Goal: Check status: Check status

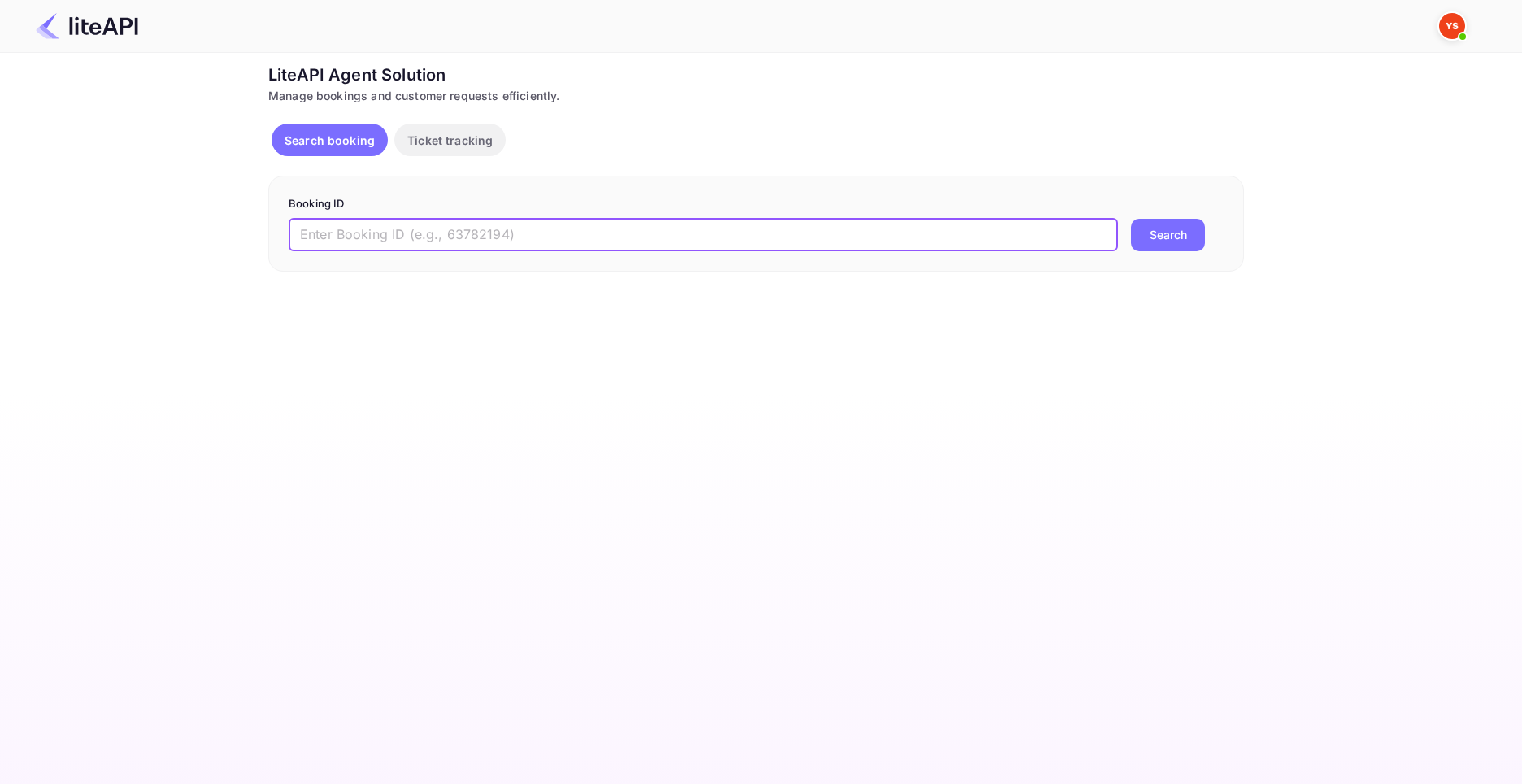
click at [336, 234] on input "text" at bounding box center [703, 235] width 829 height 32
type input "8894181"
click at [1131, 219] on button "Search" at bounding box center [1168, 235] width 74 height 32
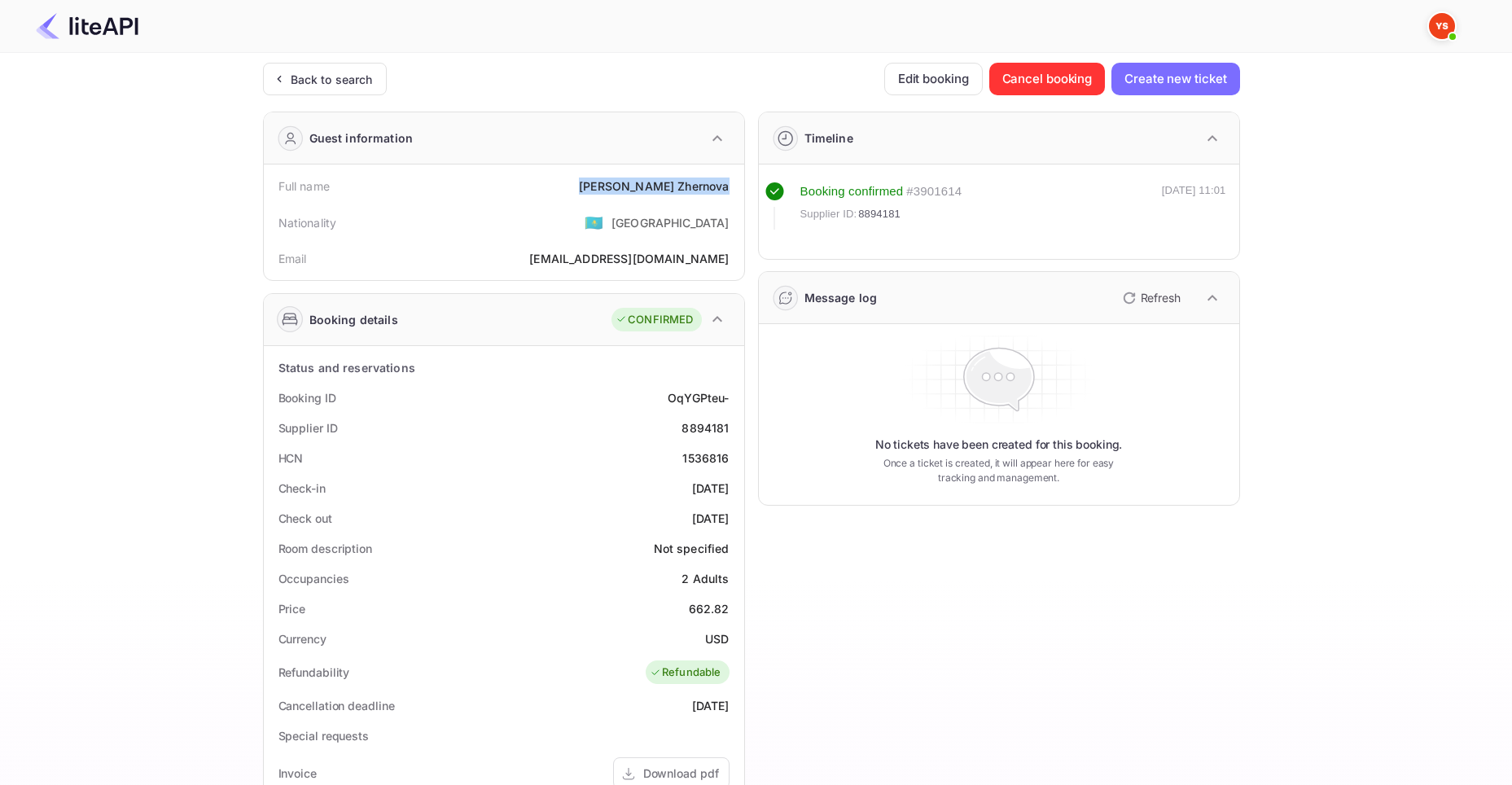
drag, startPoint x: 646, startPoint y: 186, endPoint x: 735, endPoint y: 192, distance: 89.2
click at [735, 192] on div "Full name [PERSON_NAME]" at bounding box center [503, 186] width 467 height 30
copy div "[PERSON_NAME]"
drag, startPoint x: 690, startPoint y: 607, endPoint x: 728, endPoint y: 610, distance: 38.1
click at [728, 610] on div "662.82" at bounding box center [709, 608] width 41 height 18
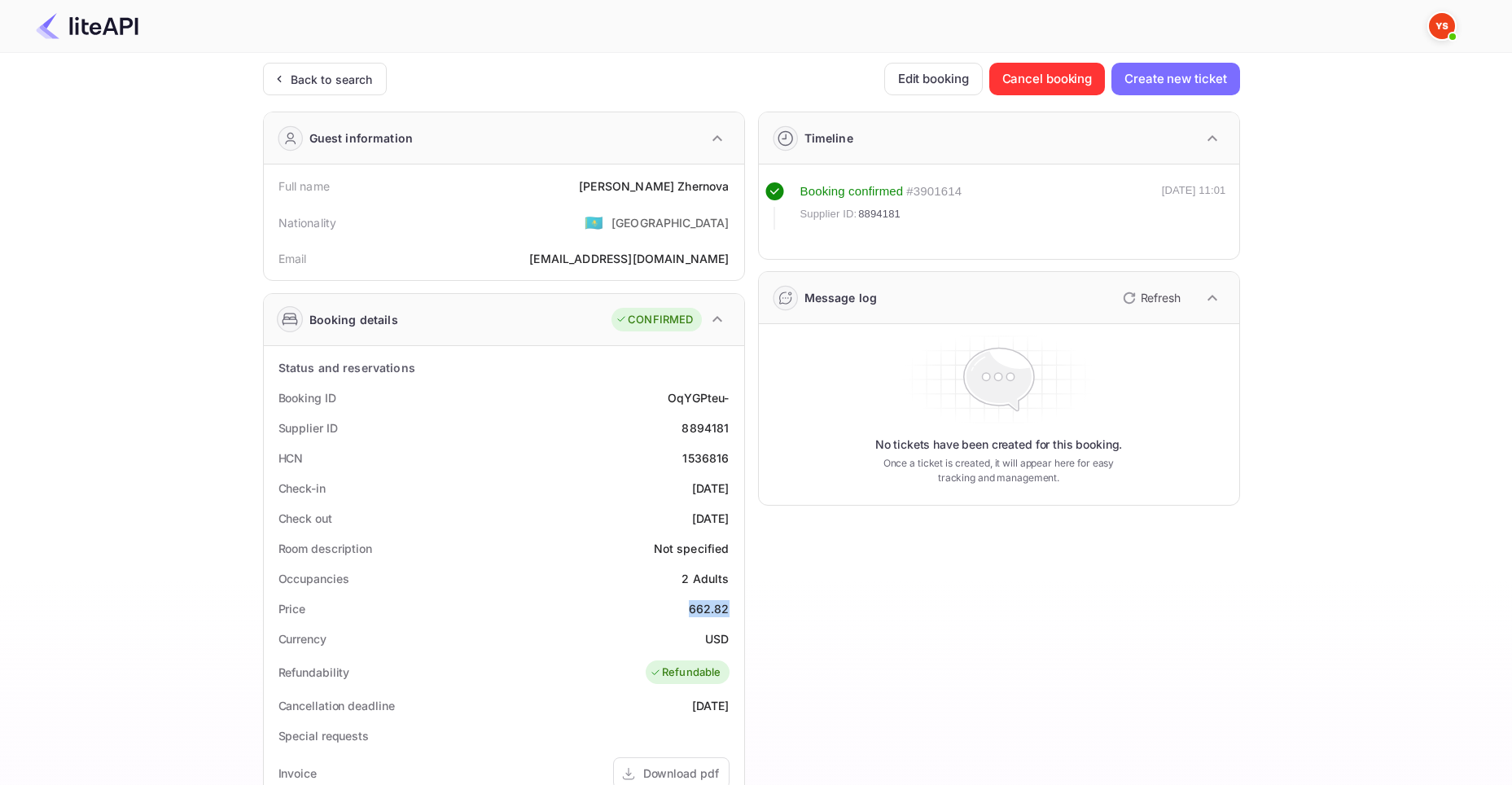
copy div "662.82"
drag, startPoint x: 704, startPoint y: 635, endPoint x: 727, endPoint y: 639, distance: 23.3
click at [727, 639] on div "USD" at bounding box center [717, 639] width 24 height 18
copy div "USD"
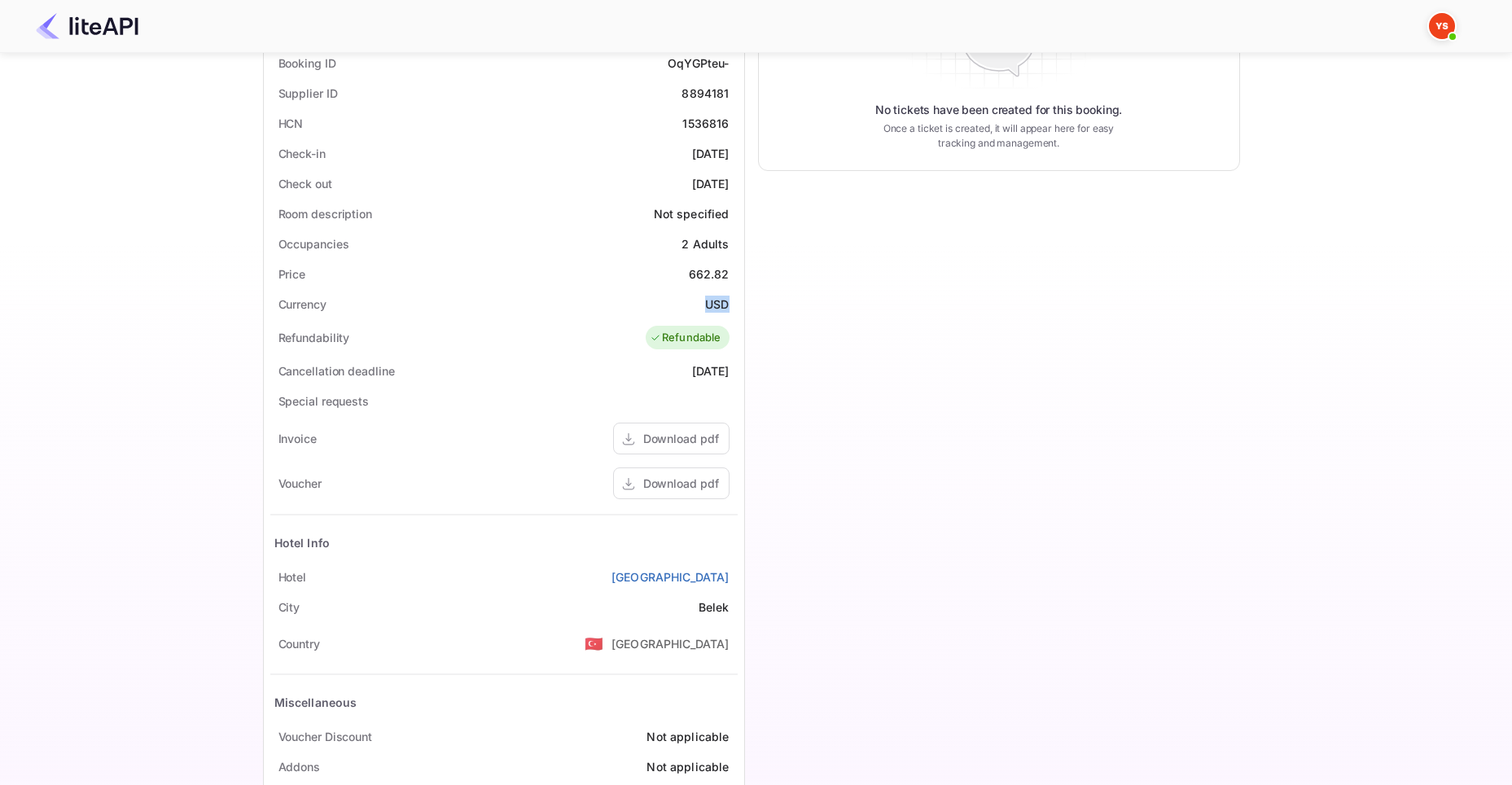
scroll to position [400, 0]
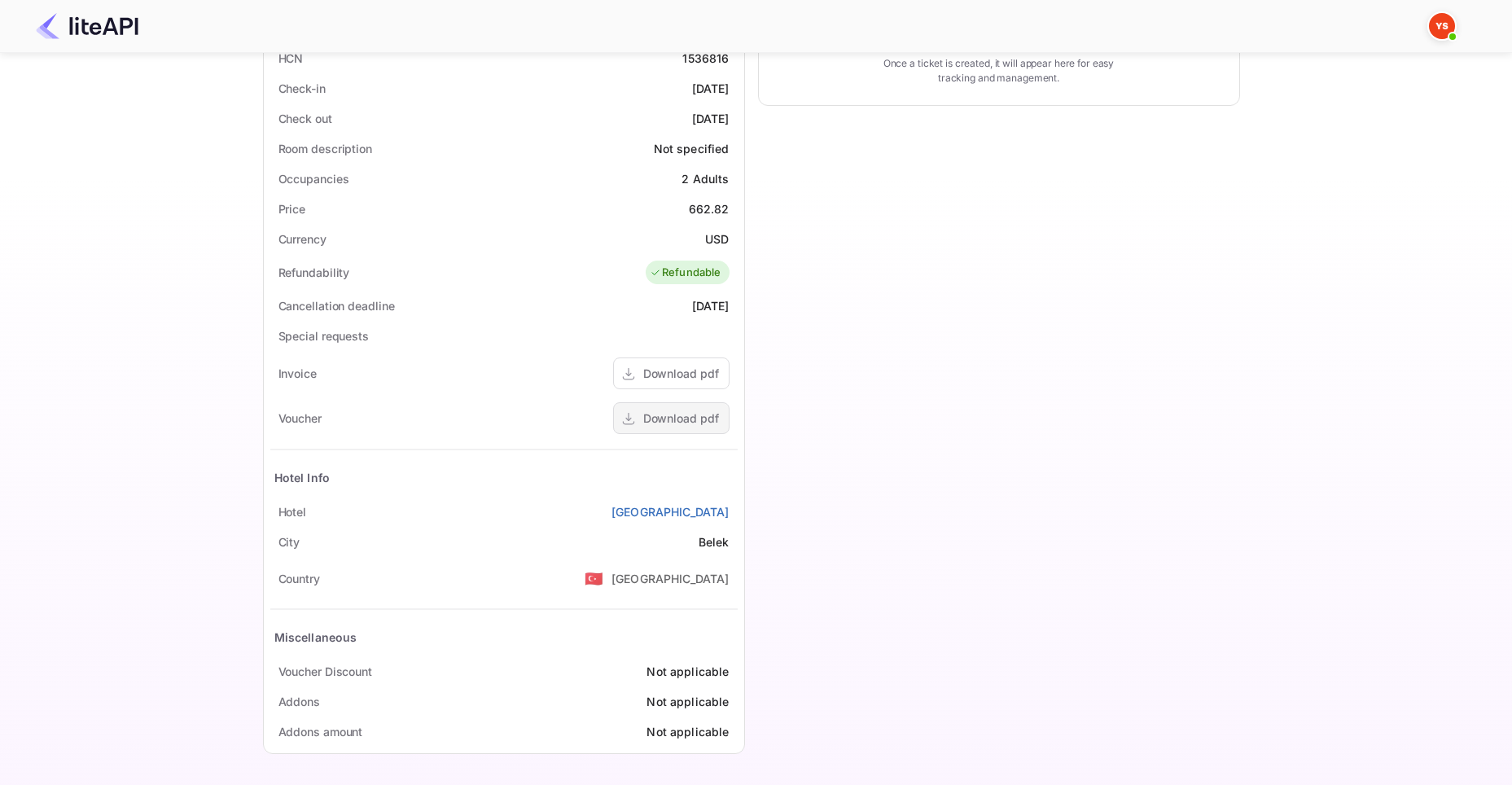
click at [676, 428] on div "Download pdf" at bounding box center [671, 417] width 116 height 31
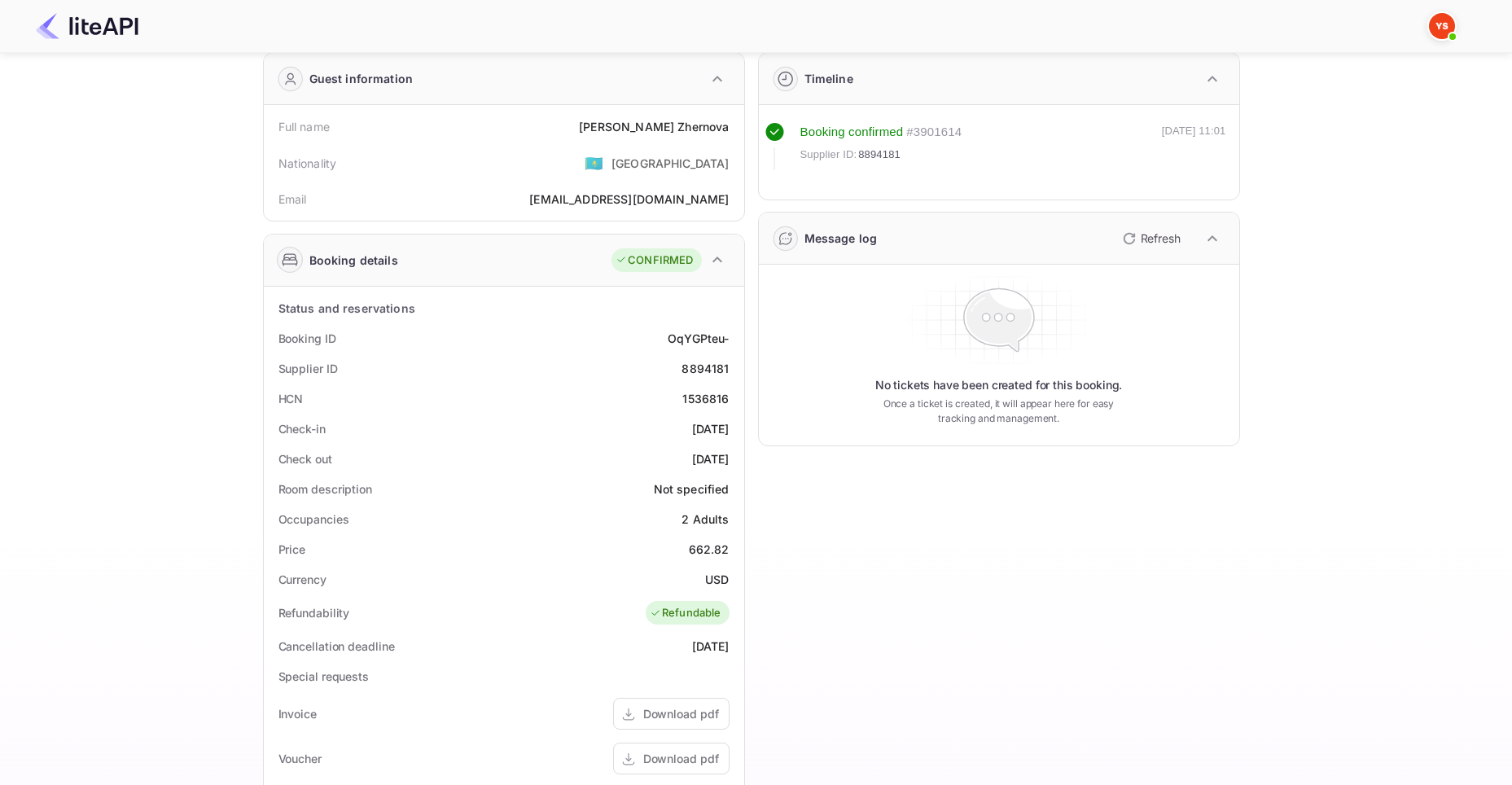
scroll to position [0, 0]
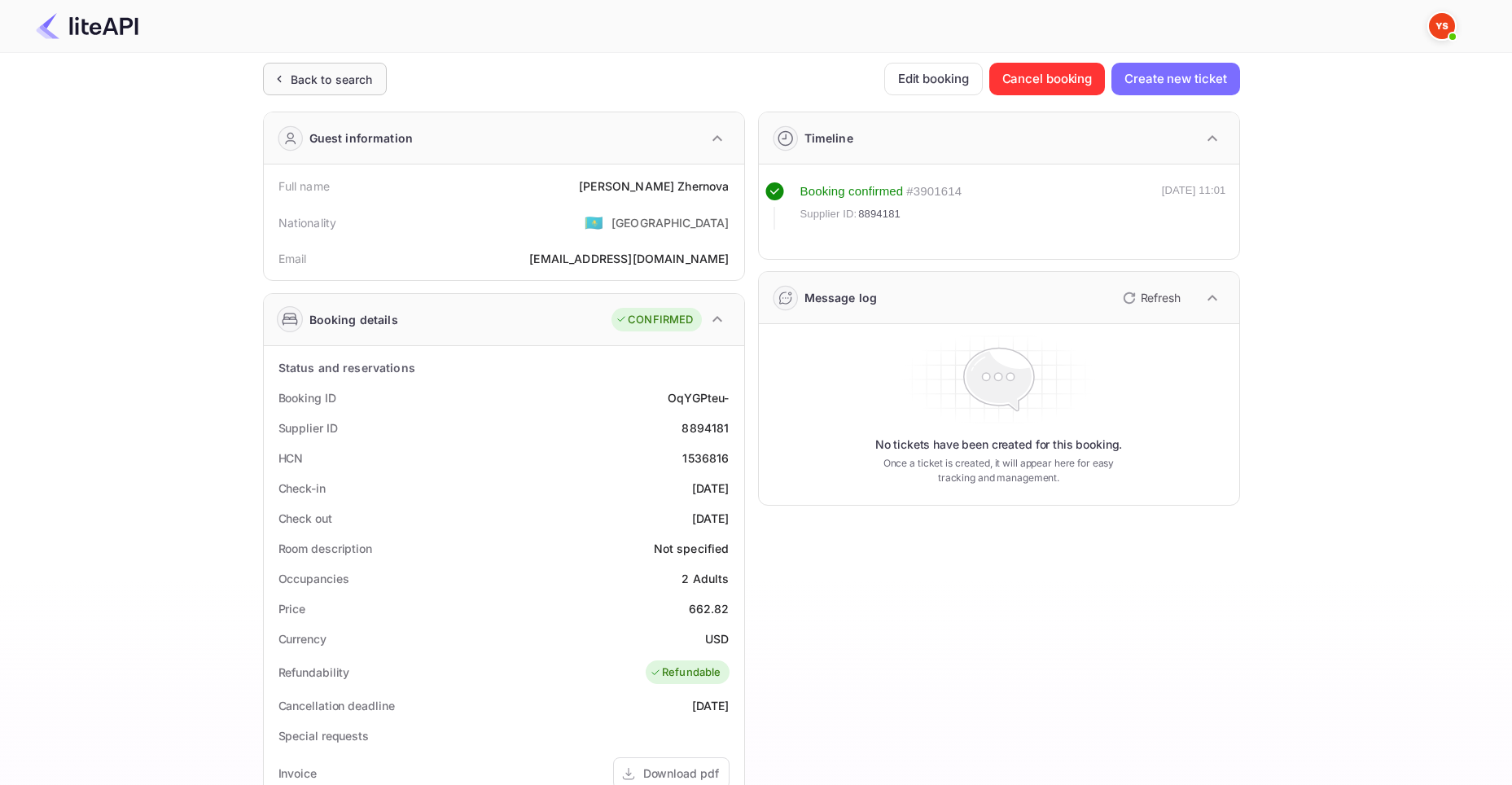
click at [300, 80] on div "Back to search" at bounding box center [331, 79] width 82 height 18
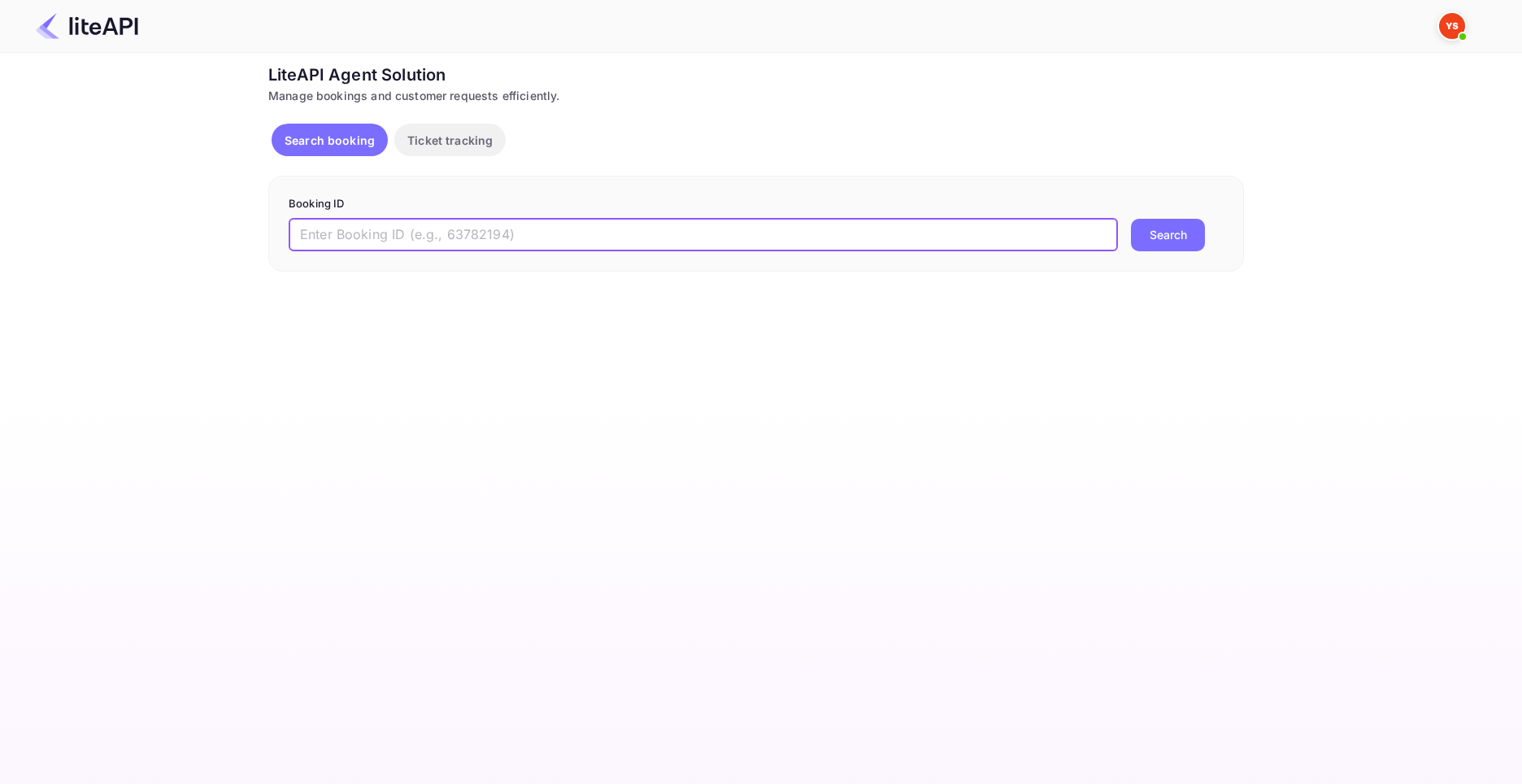
click at [362, 244] on input "text" at bounding box center [703, 235] width 829 height 32
paste input "8894202"
type input "8894202"
click at [1131, 219] on button "Search" at bounding box center [1168, 235] width 74 height 32
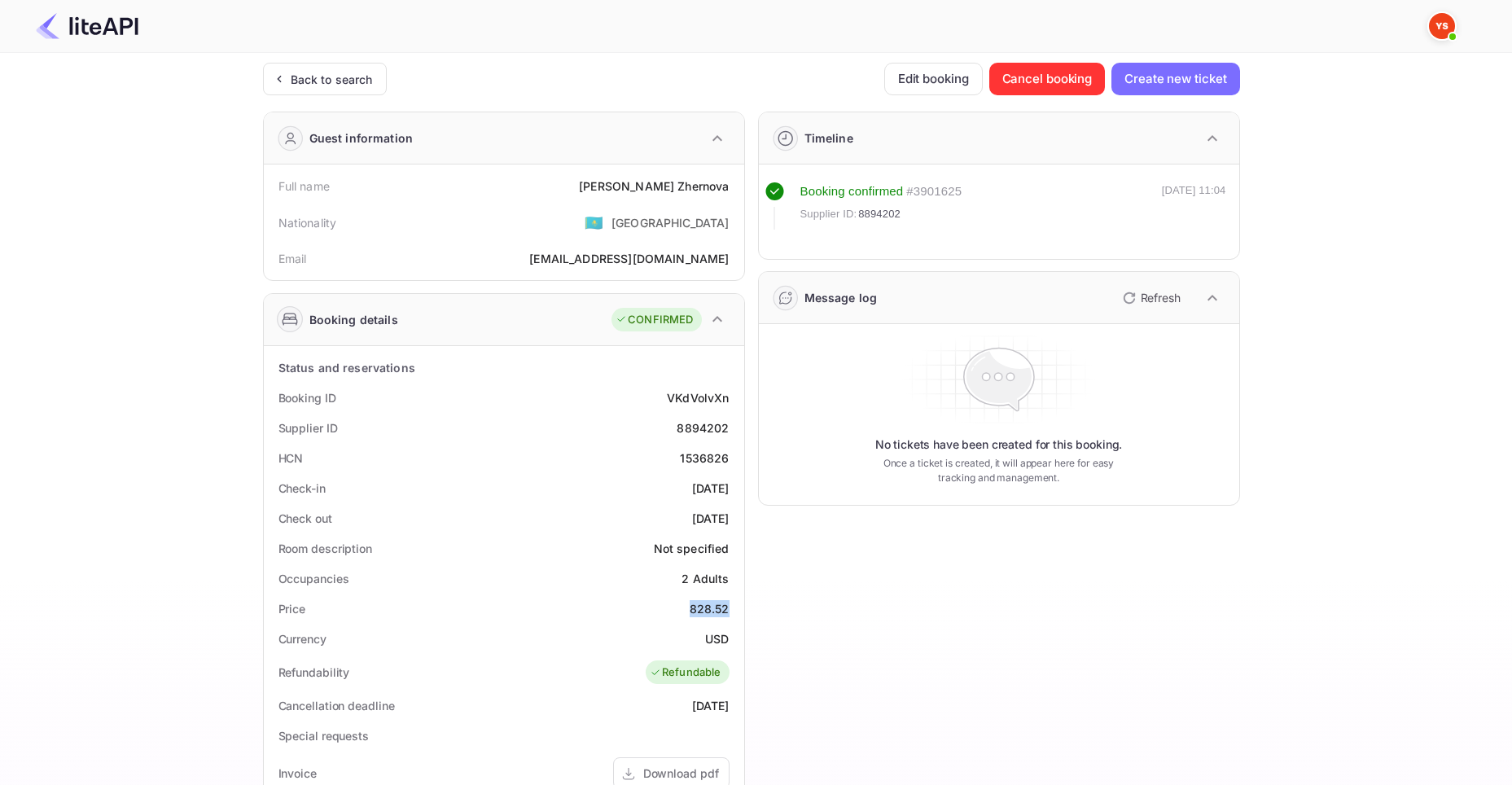
drag, startPoint x: 690, startPoint y: 604, endPoint x: 727, endPoint y: 611, distance: 37.7
click at [727, 611] on div "828.52" at bounding box center [709, 608] width 40 height 18
copy div "828.52"
drag, startPoint x: 706, startPoint y: 638, endPoint x: 725, endPoint y: 640, distance: 19.1
click at [725, 640] on div "USD" at bounding box center [717, 639] width 24 height 18
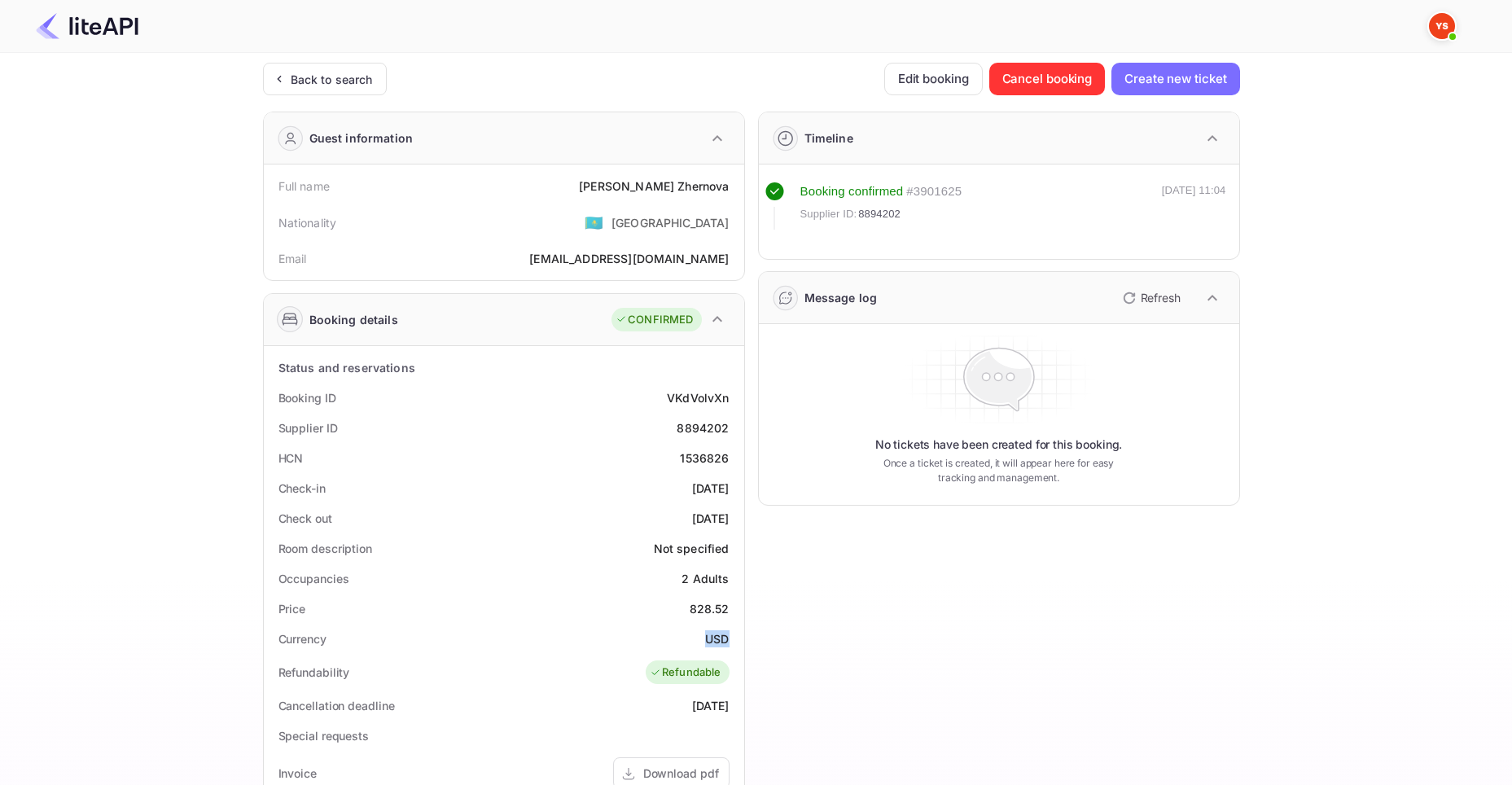
copy div "USD"
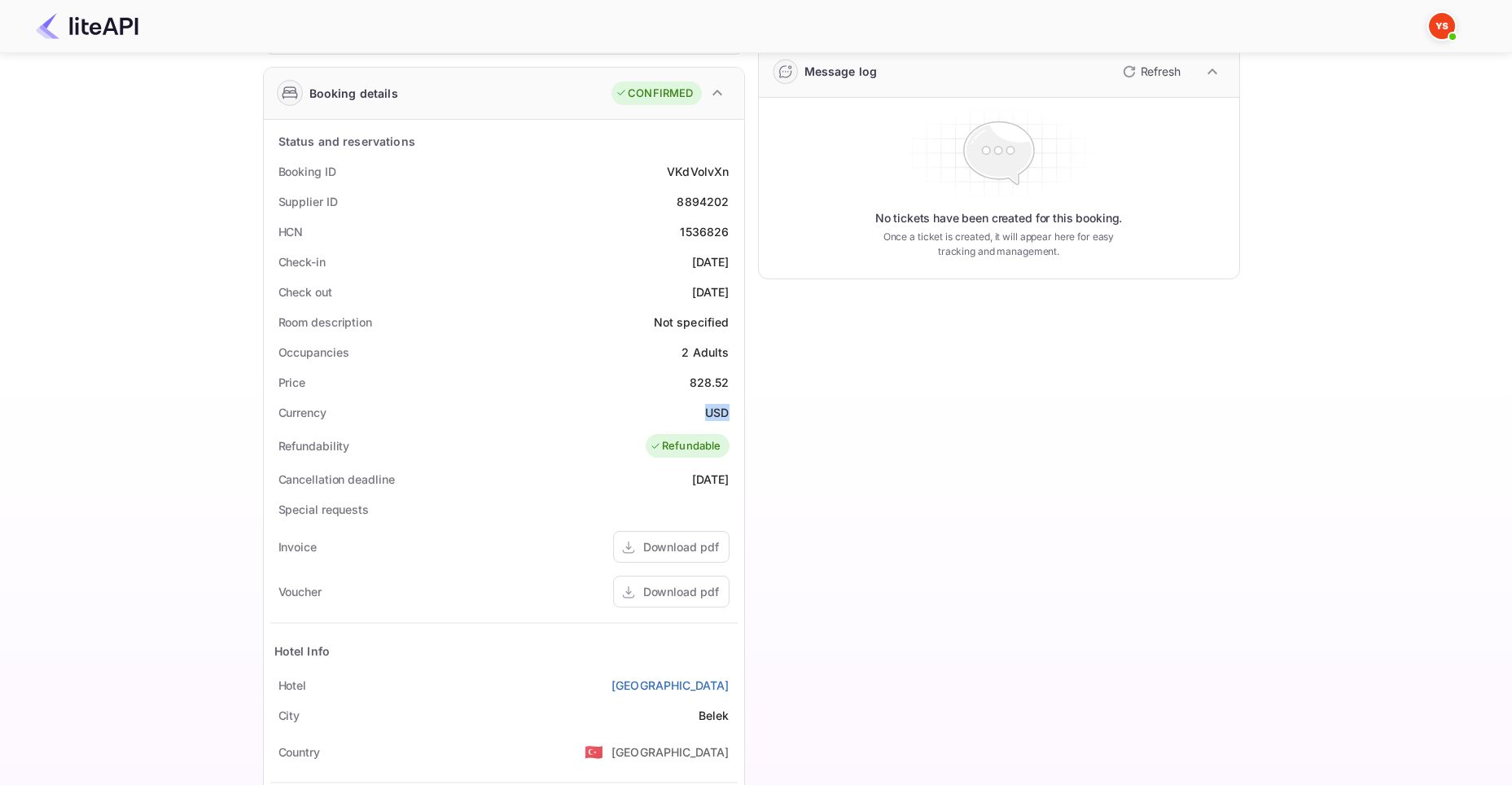
scroll to position [244, 0]
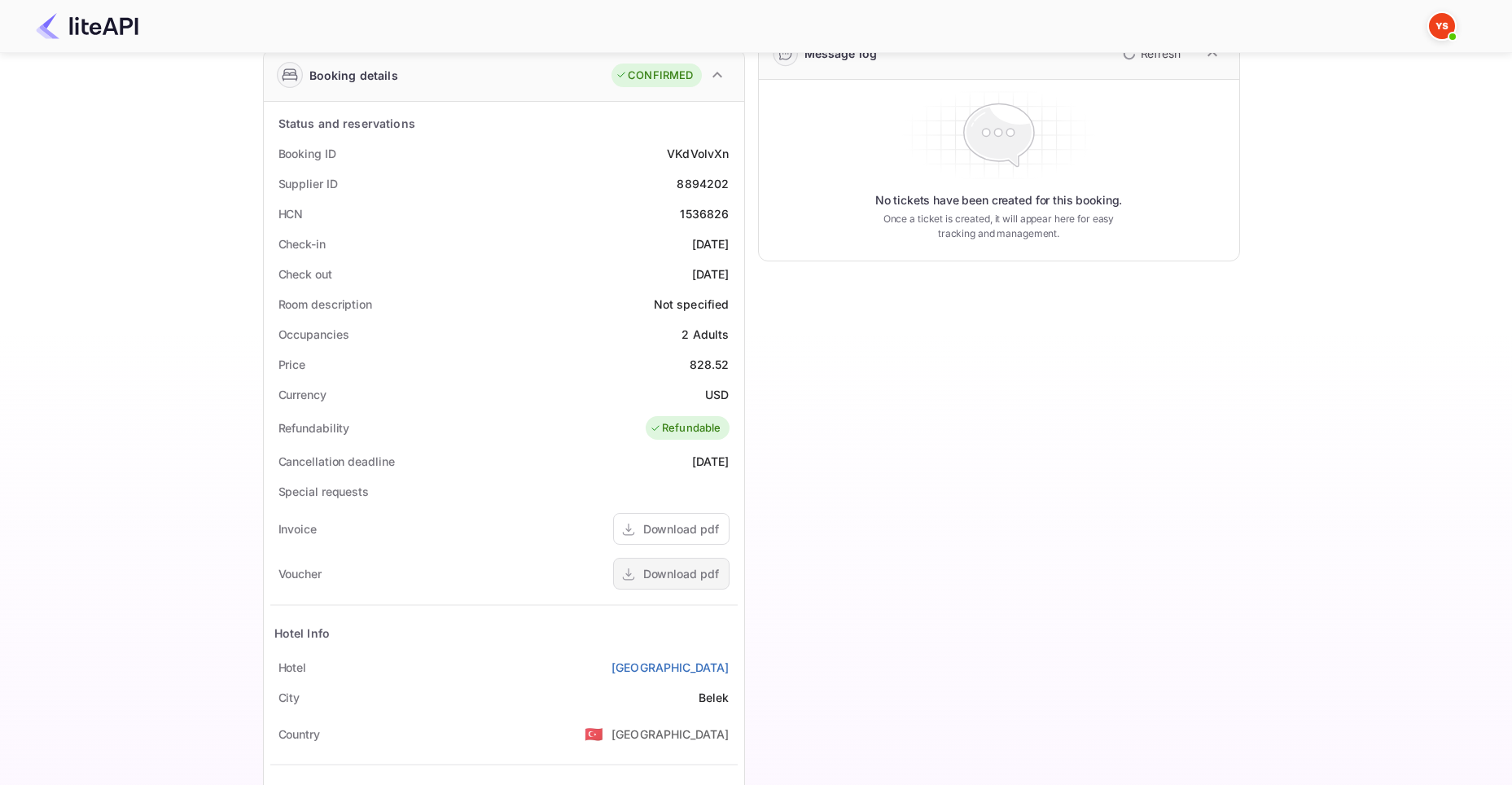
click at [651, 577] on div "Download pdf" at bounding box center [681, 573] width 76 height 18
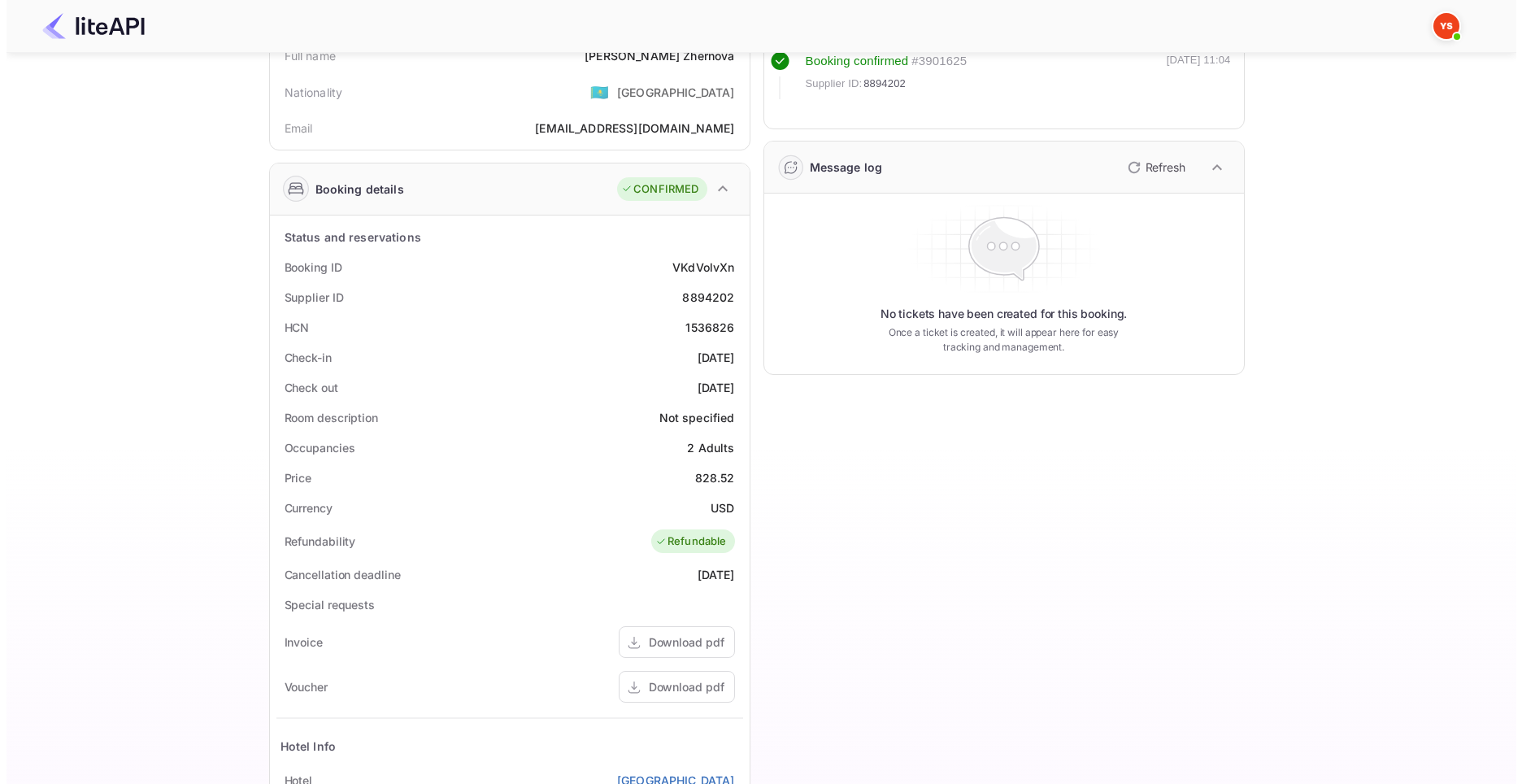
scroll to position [0, 0]
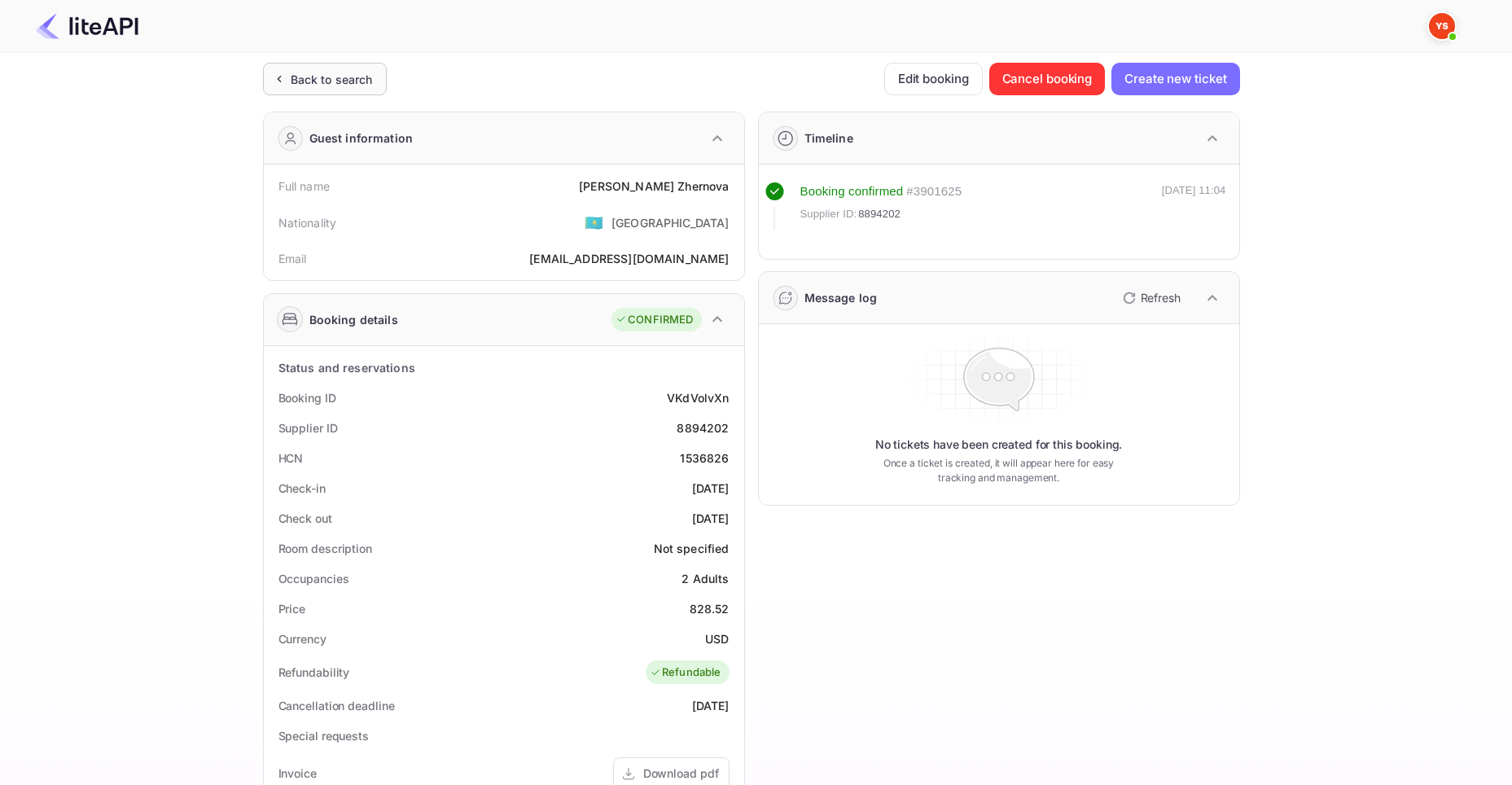
click at [333, 80] on div "Back to search" at bounding box center [331, 79] width 82 height 18
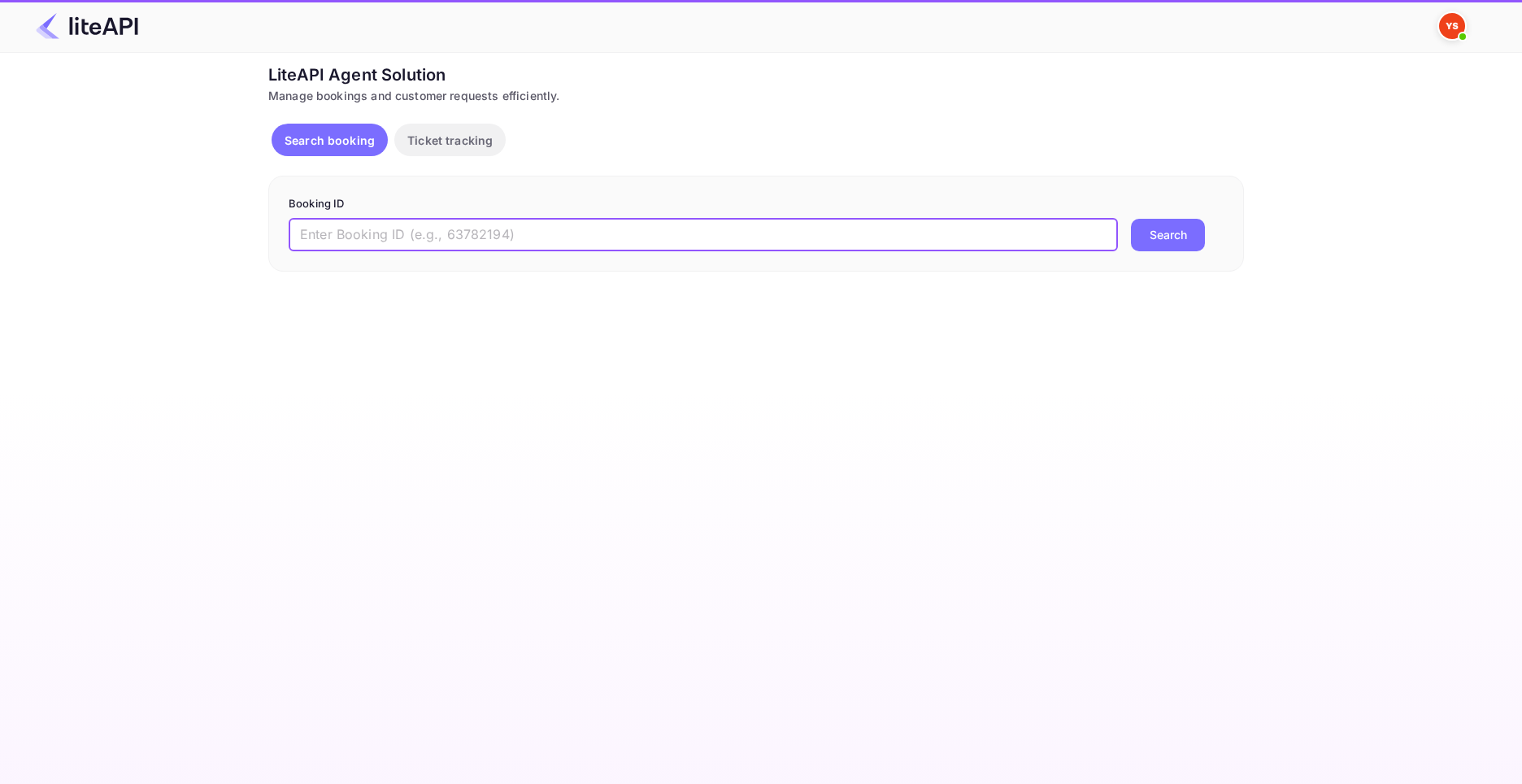
click at [549, 234] on input "text" at bounding box center [703, 235] width 829 height 32
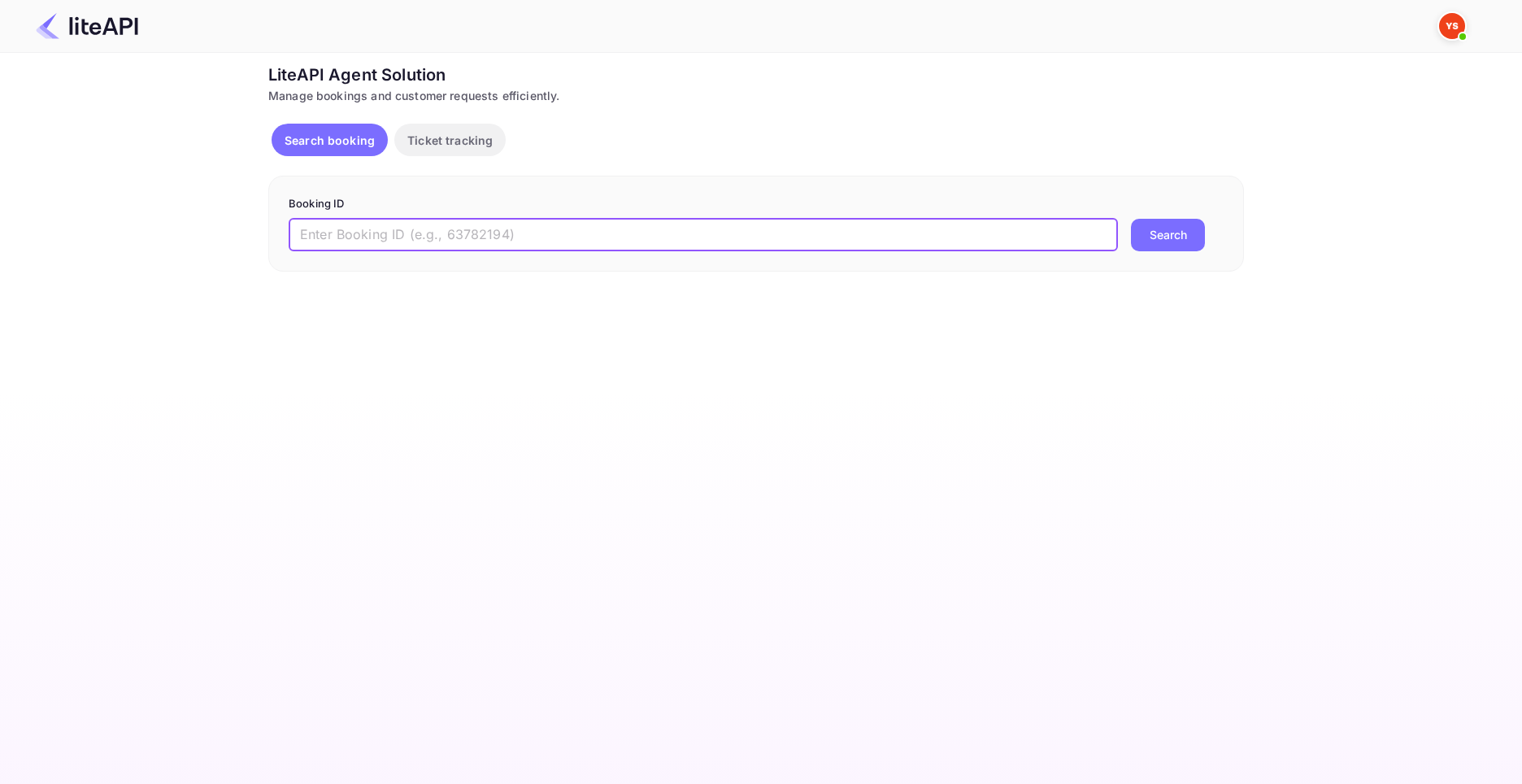
paste input "8951450"
type input "8951450"
click at [1131, 219] on button "Search" at bounding box center [1168, 235] width 74 height 32
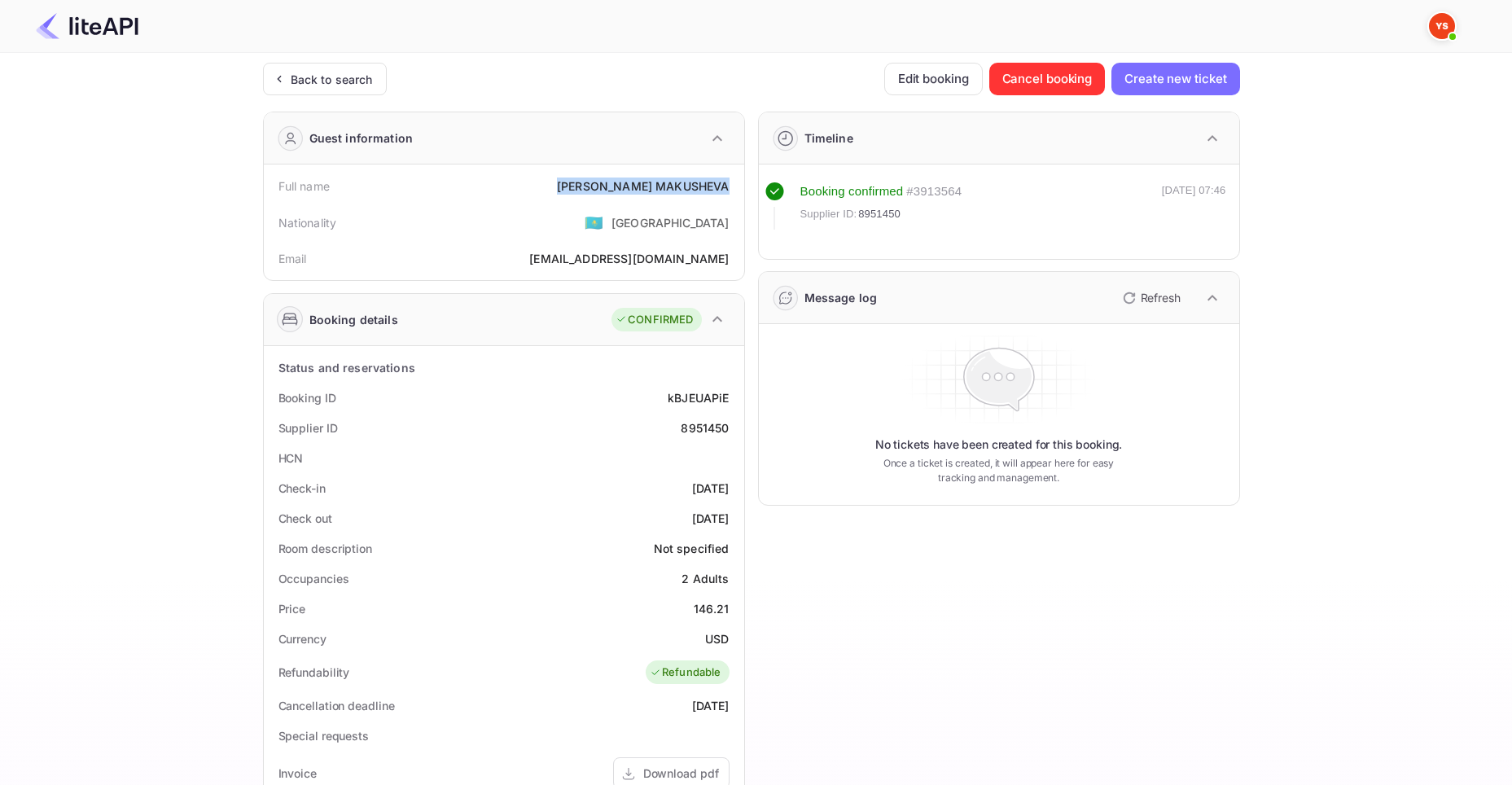
drag, startPoint x: 589, startPoint y: 183, endPoint x: 726, endPoint y: 191, distance: 137.2
click at [726, 191] on div "[PERSON_NAME]" at bounding box center [642, 186] width 171 height 18
copy div "[PERSON_NAME]"
drag, startPoint x: 692, startPoint y: 607, endPoint x: 732, endPoint y: 612, distance: 40.3
click at [732, 612] on div "Price 146.21" at bounding box center [503, 608] width 467 height 30
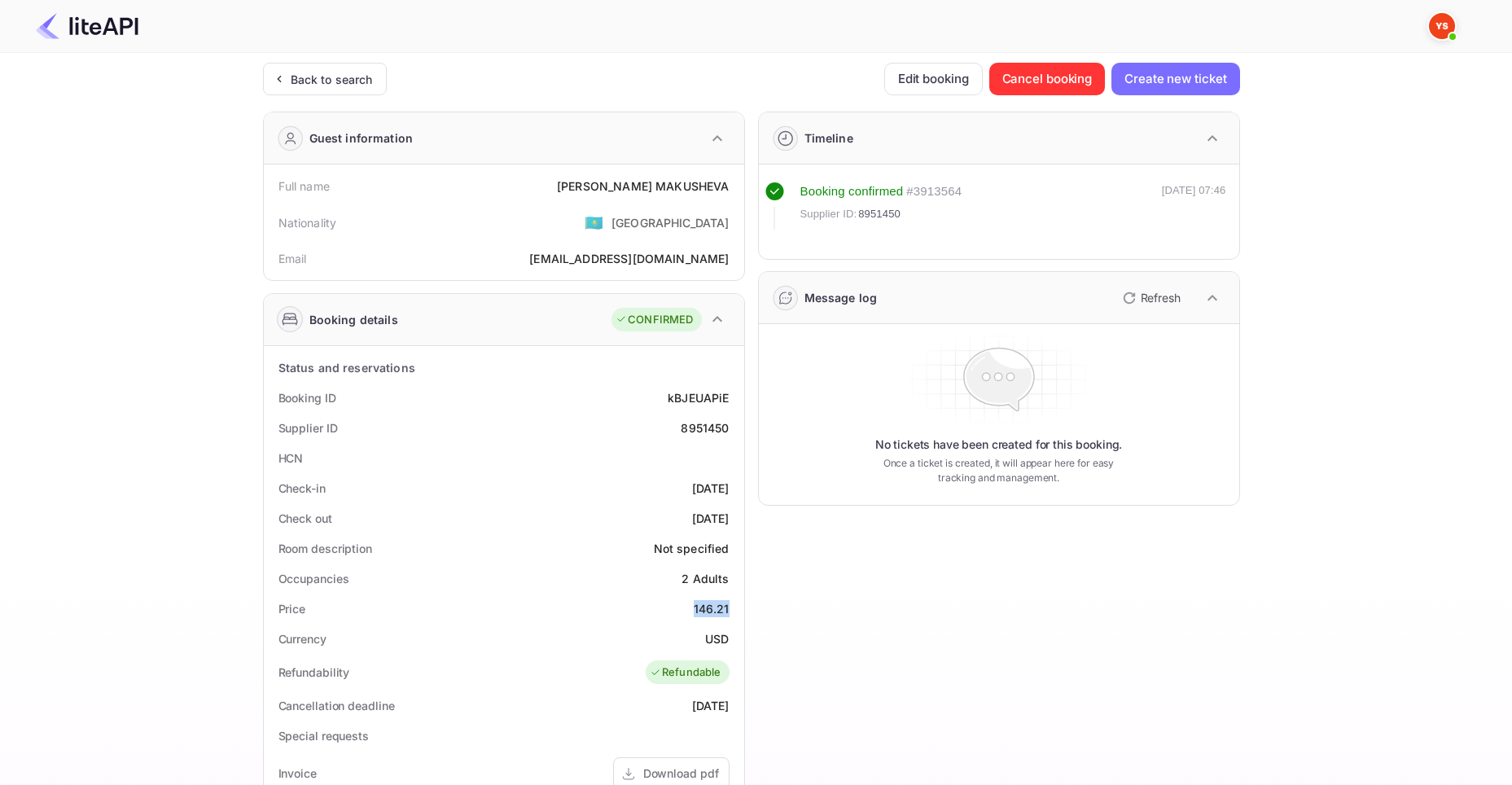
copy div "146.21"
drag, startPoint x: 706, startPoint y: 636, endPoint x: 726, endPoint y: 639, distance: 20.2
click at [726, 639] on div "USD" at bounding box center [717, 639] width 24 height 18
copy div "USD"
click at [317, 74] on div "Back to search" at bounding box center [331, 79] width 82 height 18
